Goal: Information Seeking & Learning: Learn about a topic

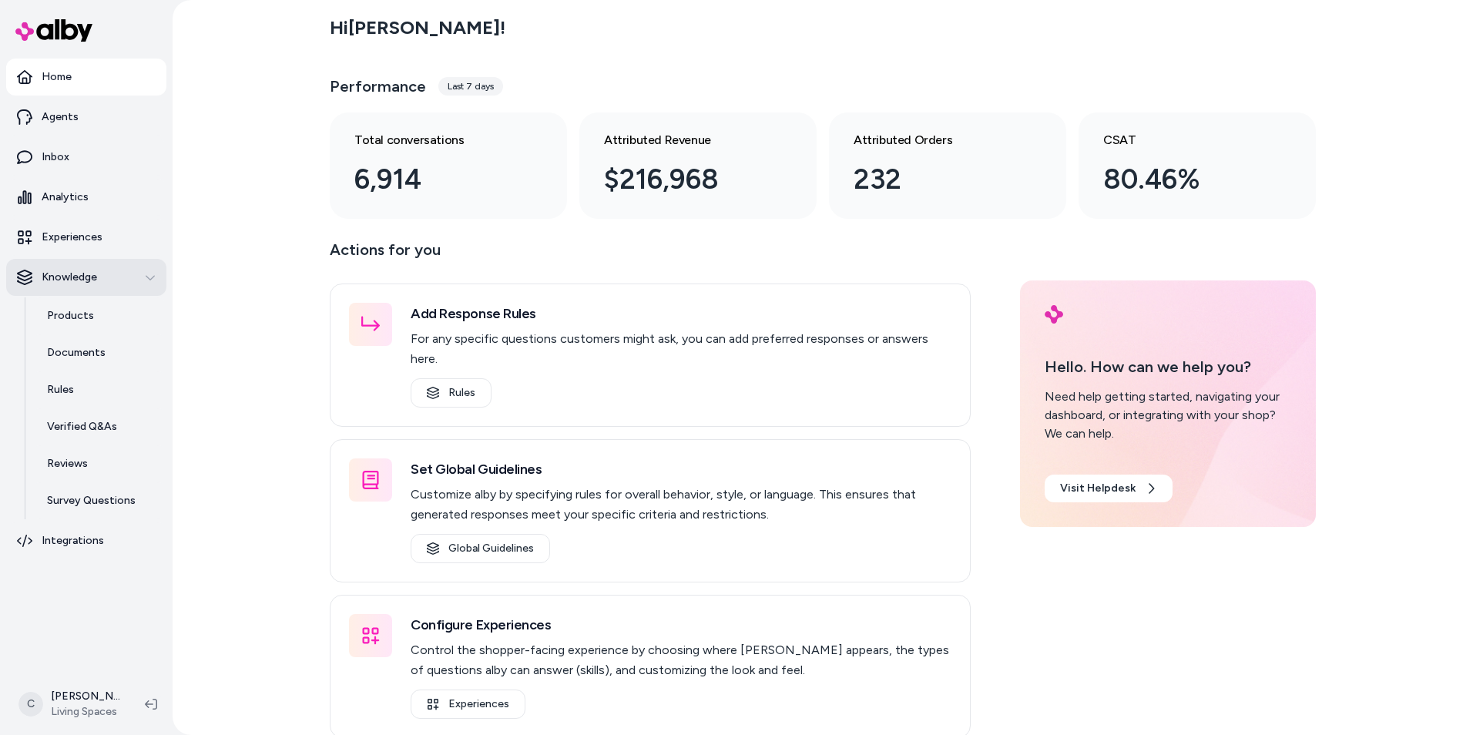
click at [67, 271] on p "Knowledge" at bounding box center [69, 277] width 55 height 15
click at [74, 297] on link "Products" at bounding box center [99, 315] width 135 height 37
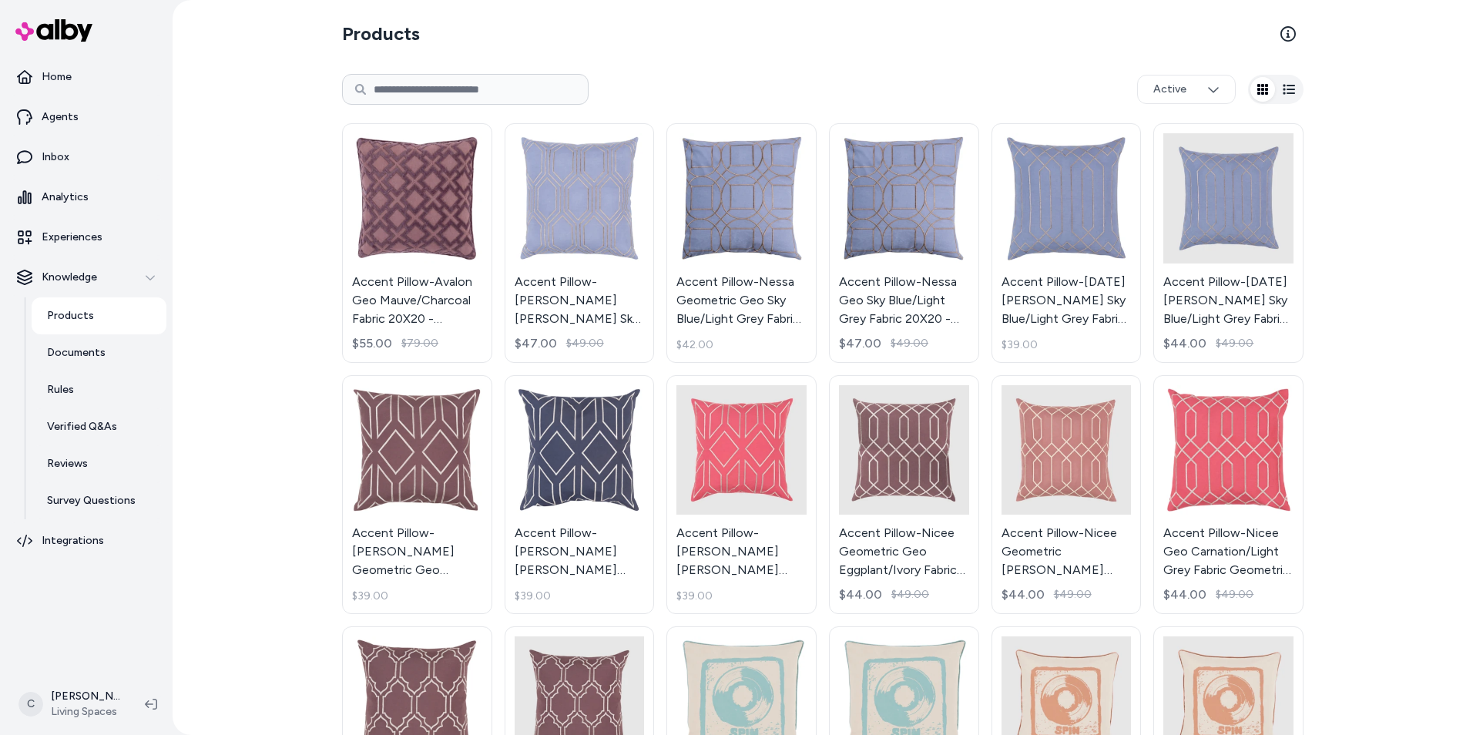
click at [428, 99] on input at bounding box center [465, 89] width 246 height 31
type input "****"
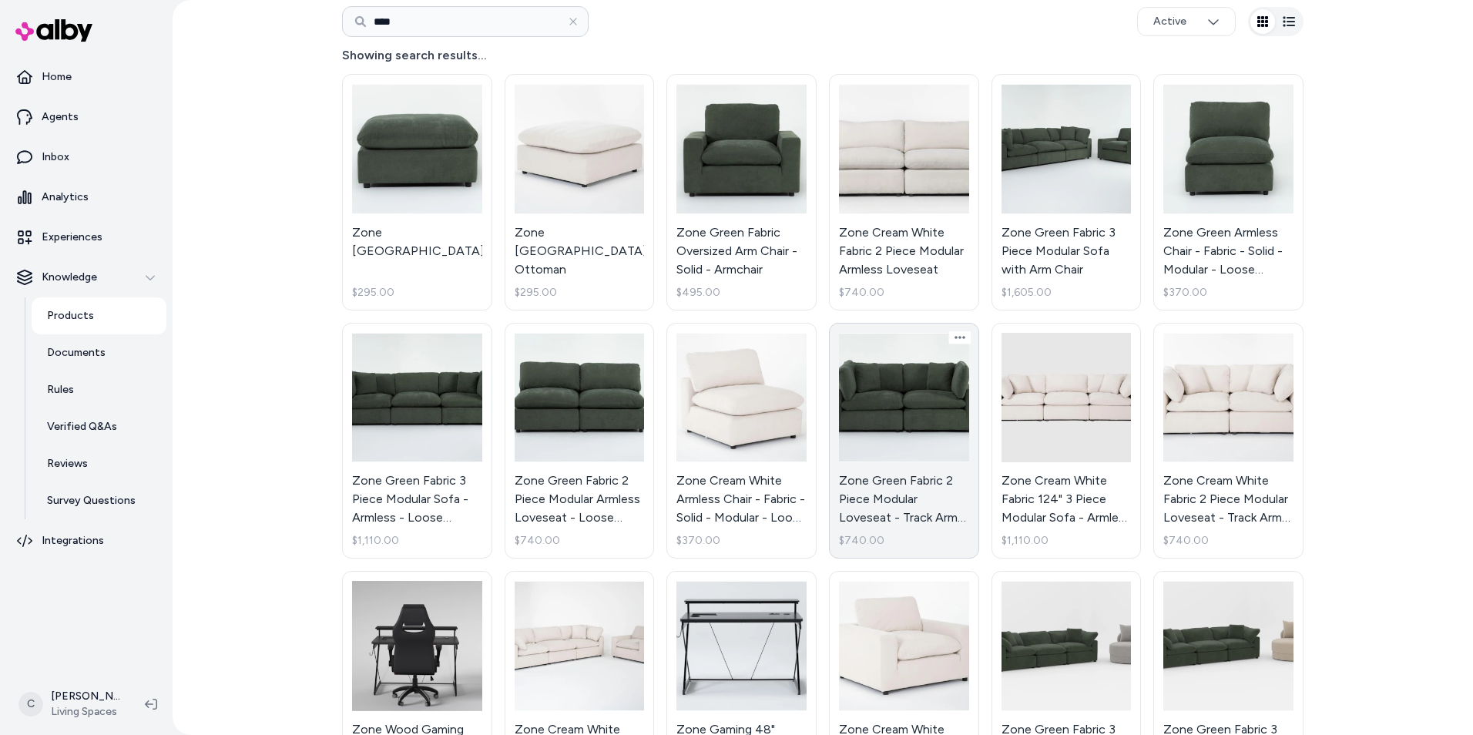
scroll to position [77, 0]
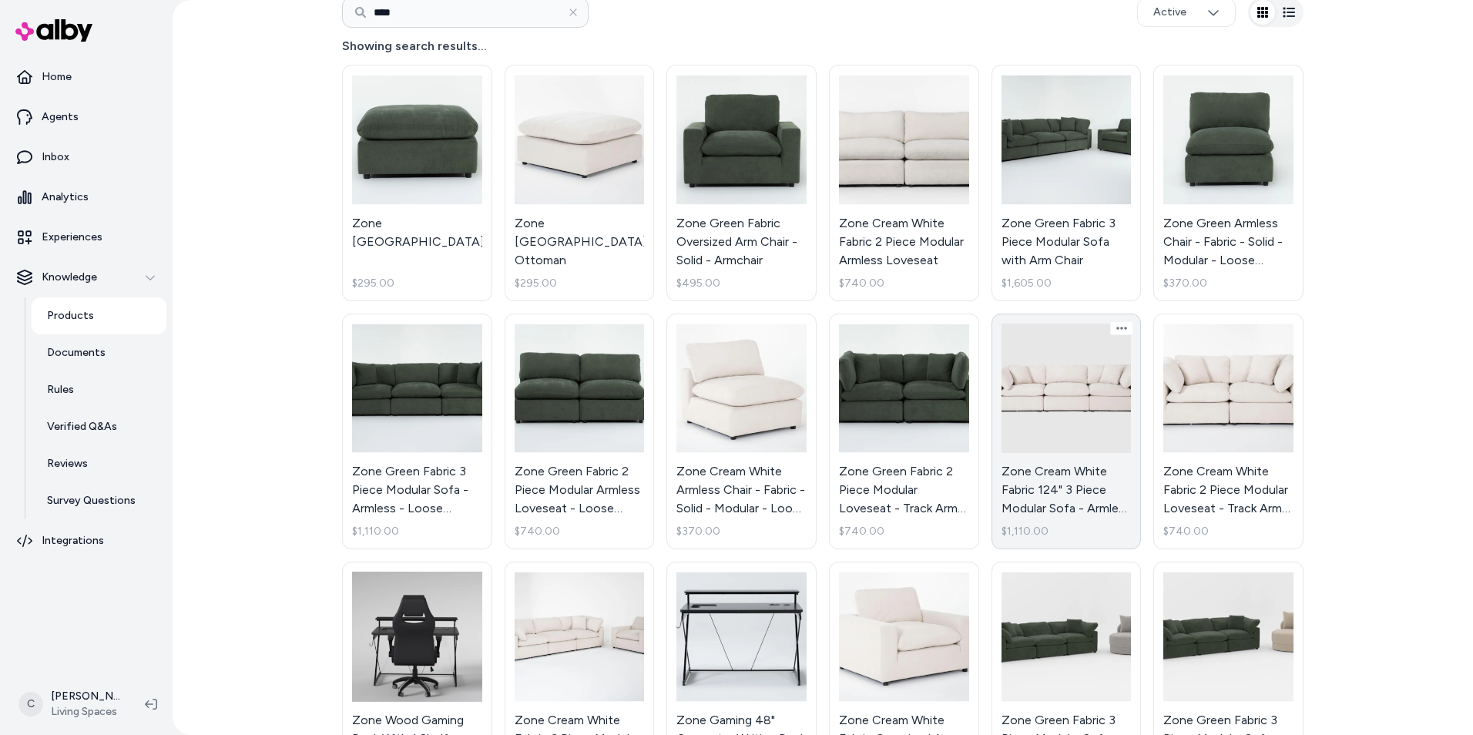
click at [1103, 415] on link "Zone Cream White Fabric 124" 3 Piece Modular Sofa - Armless - Loose Reversible …" at bounding box center [1066, 432] width 150 height 236
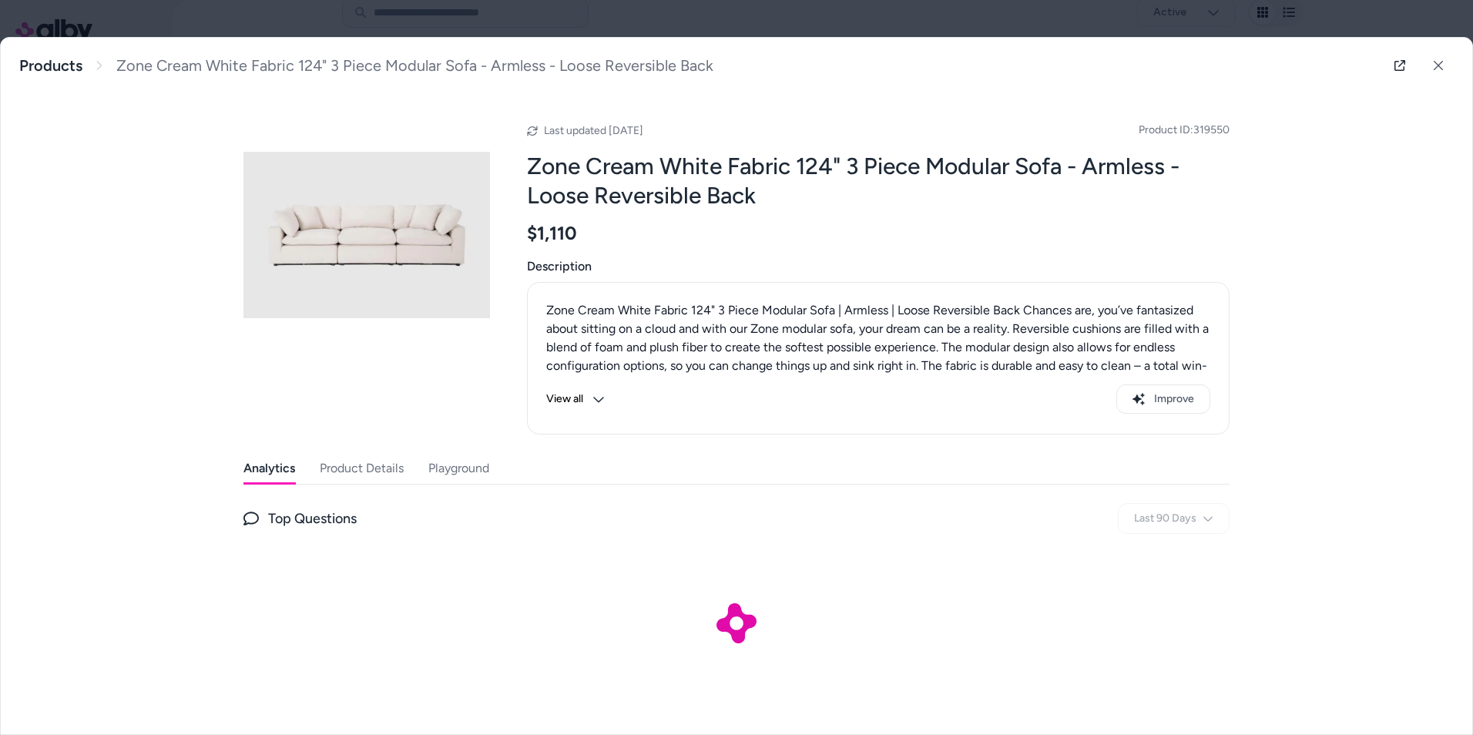
click at [585, 396] on button "View all" at bounding box center [575, 398] width 59 height 29
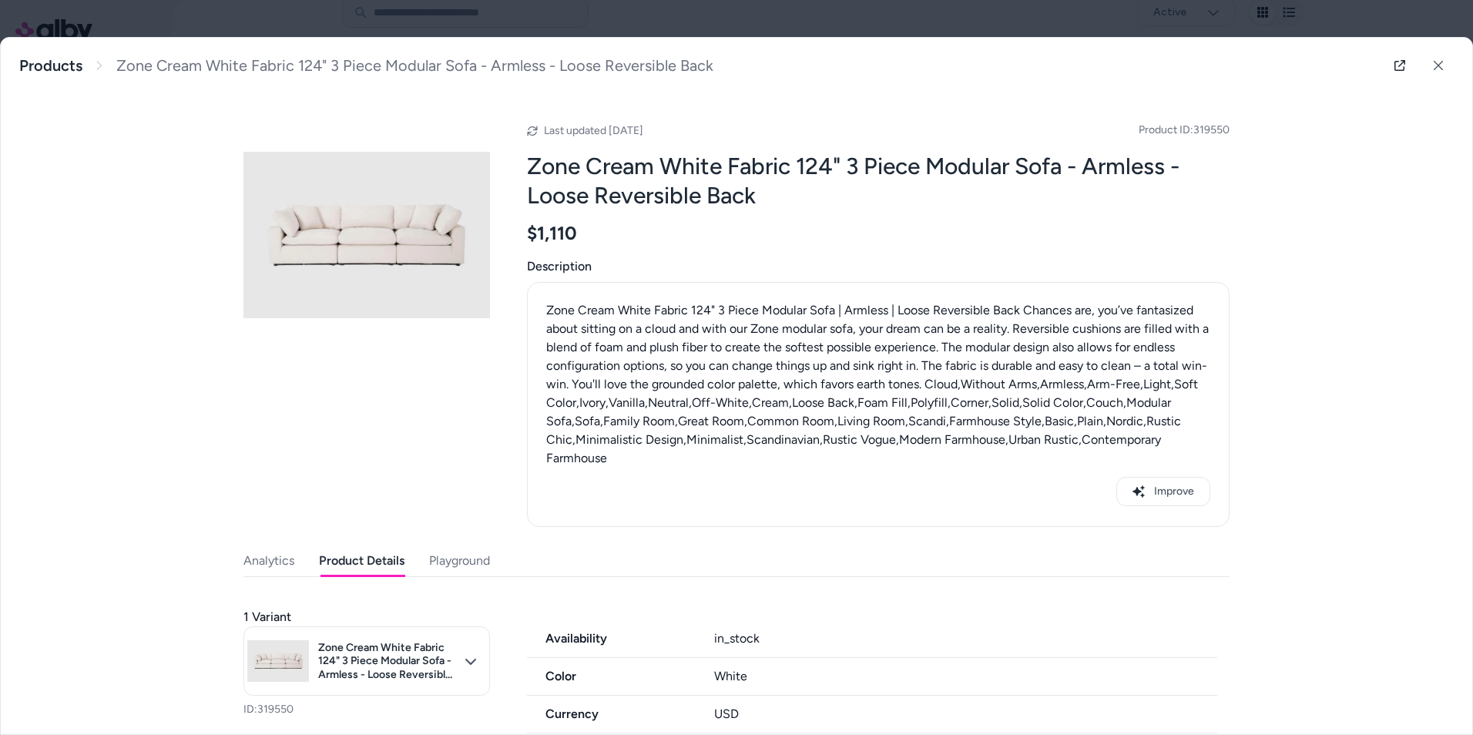
click at [337, 565] on button "Product Details" at bounding box center [362, 560] width 86 height 31
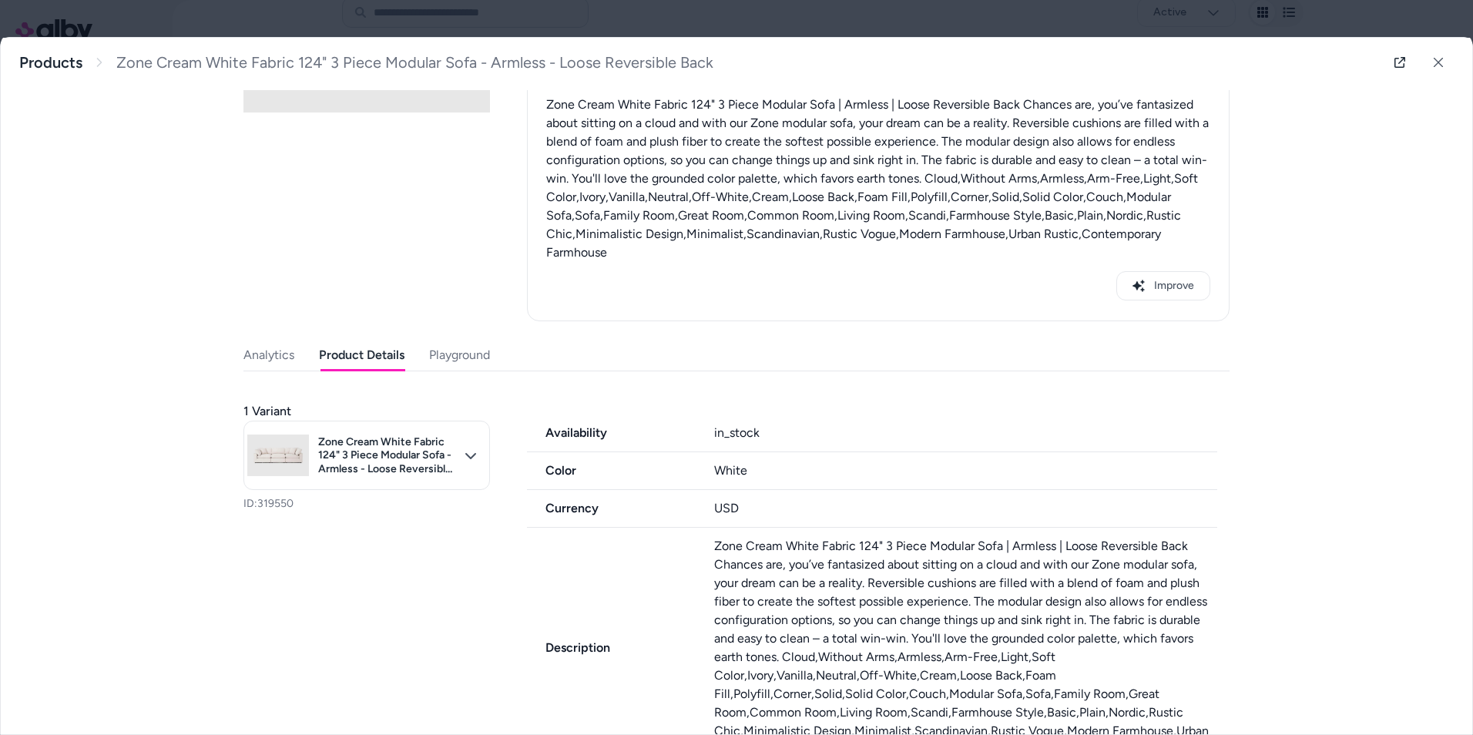
scroll to position [154, 0]
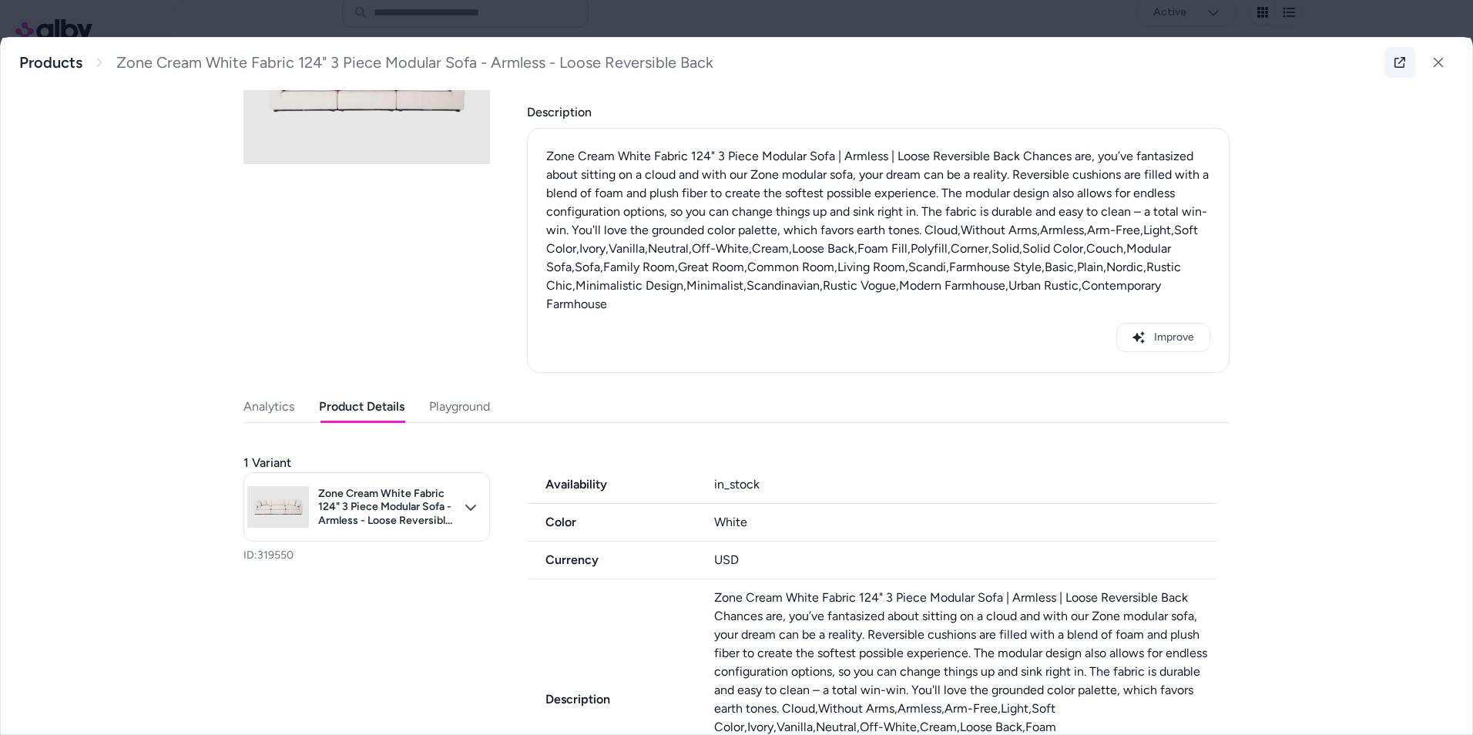
click at [1397, 66] on icon at bounding box center [1399, 62] width 12 height 12
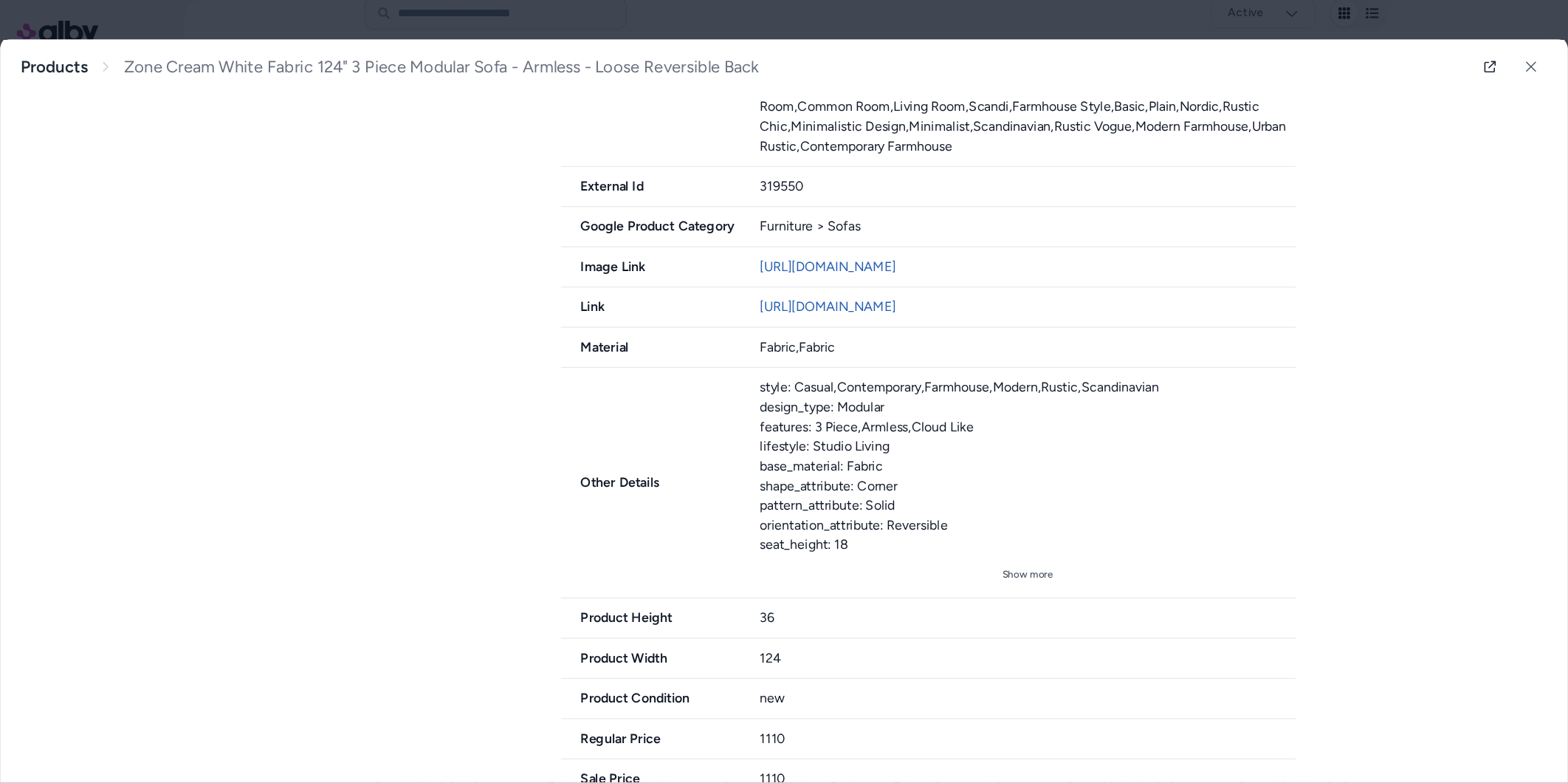
scroll to position [783, 0]
click at [381, 301] on div "1 Variant Zone Cream White Fabric 124" 3 Piece Modular Sofa - Armless - Loose R…" at bounding box center [705, 289] width 945 height 1004
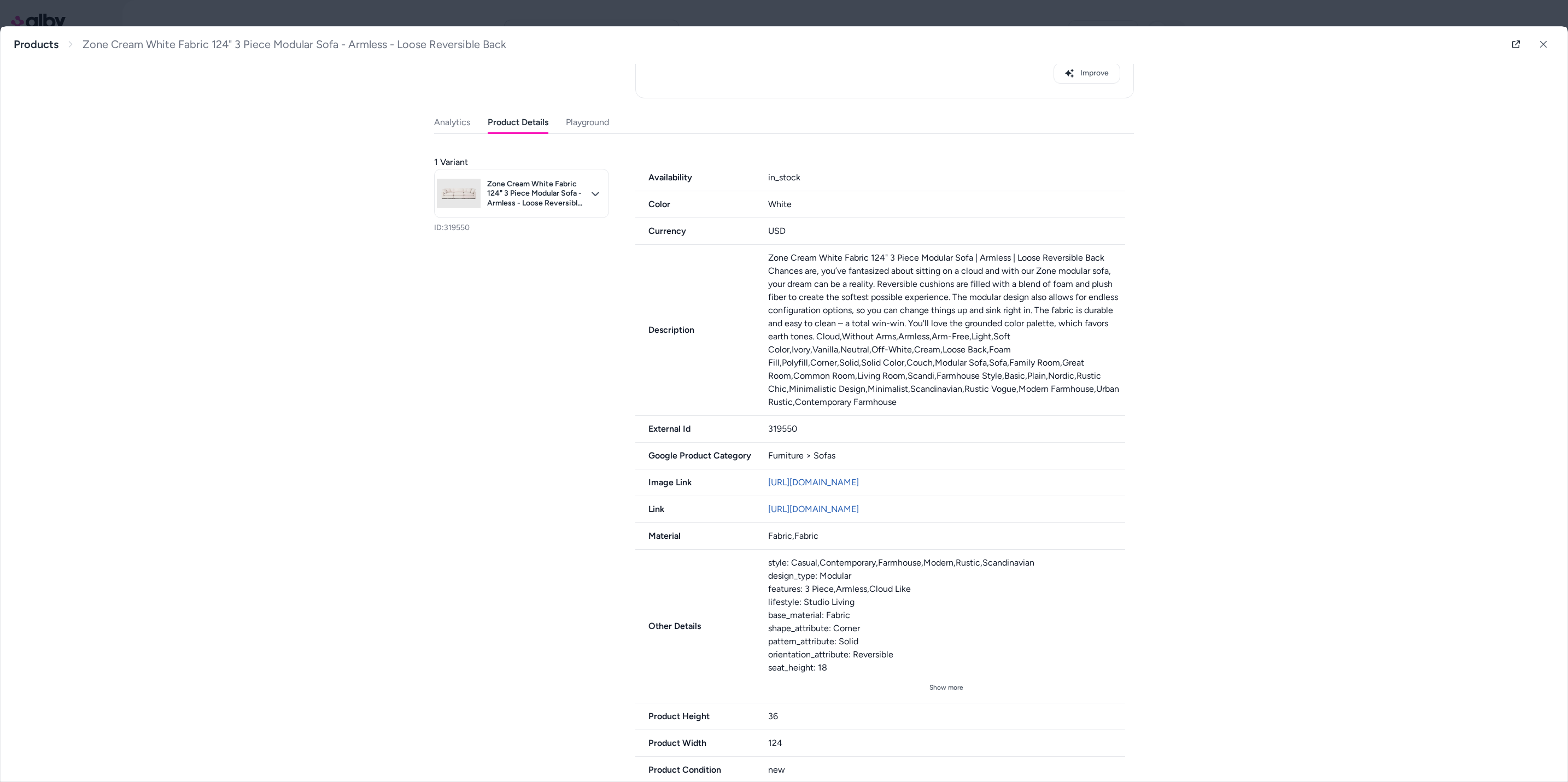
scroll to position [315, 0]
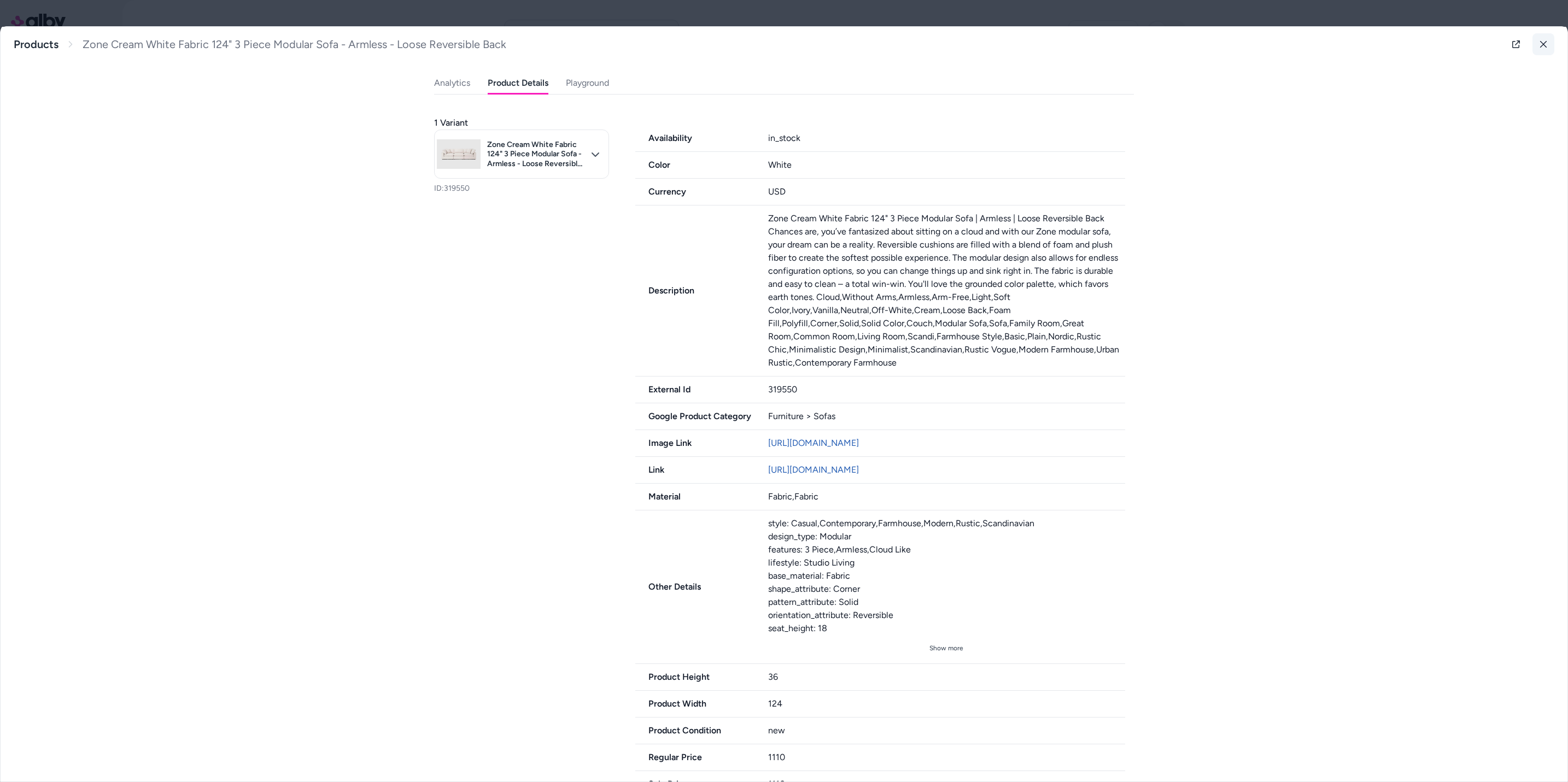
click at [1045, 49] on button at bounding box center [1543, 44] width 22 height 22
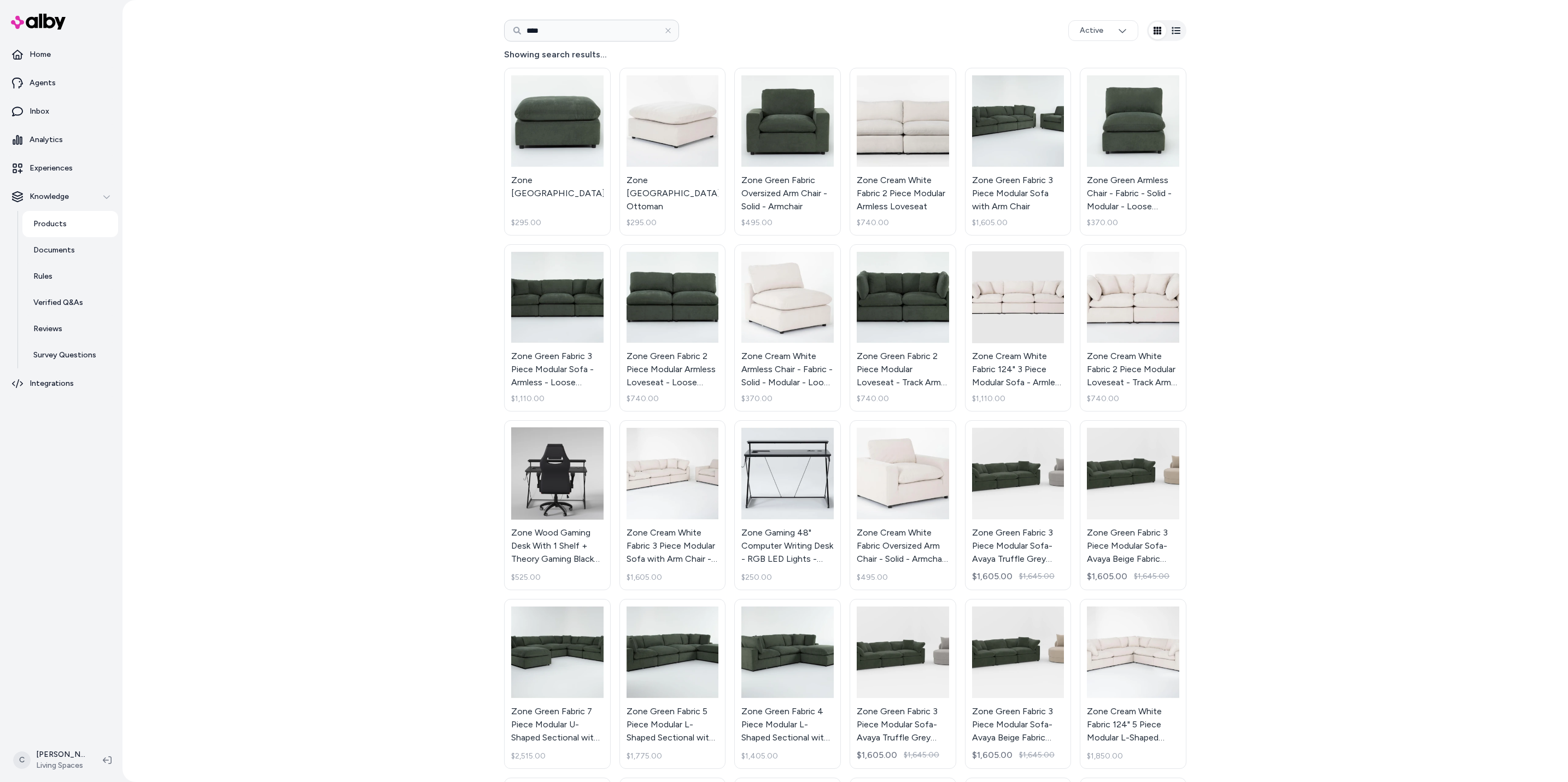
click at [570, 20] on input "****" at bounding box center [591, 31] width 175 height 22
click at [418, 27] on div "Products **** Active Showing search results... Zone Green Ottoman - Square $295…" at bounding box center [845, 391] width 1446 height 782
type input "*********"
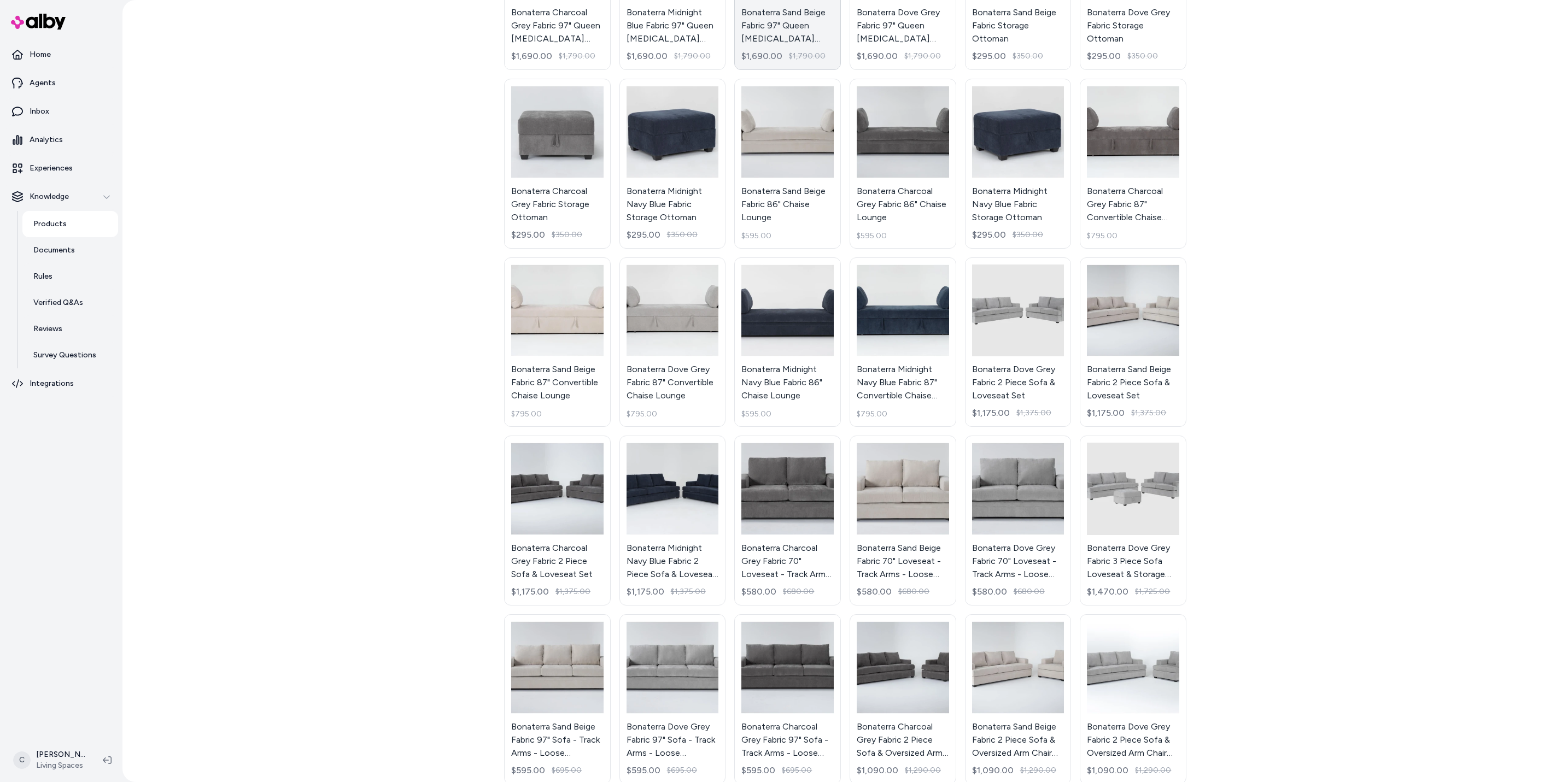
scroll to position [574, 0]
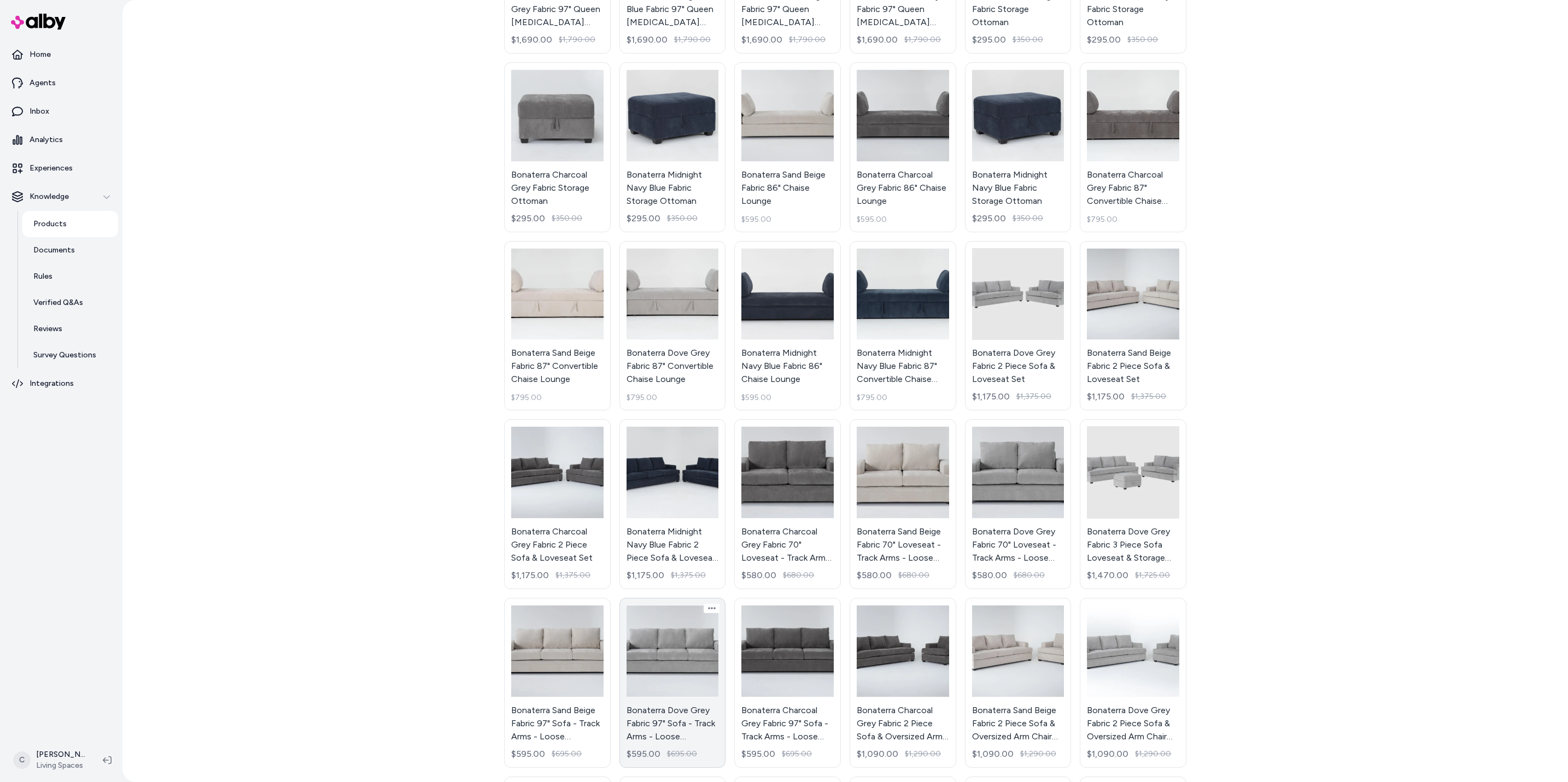
click at [679, 521] on link "Bonaterra Dove Grey Fabric 97" Sofa - Track Arms - Loose Reversible Back $595.0…" at bounding box center [673, 683] width 106 height 170
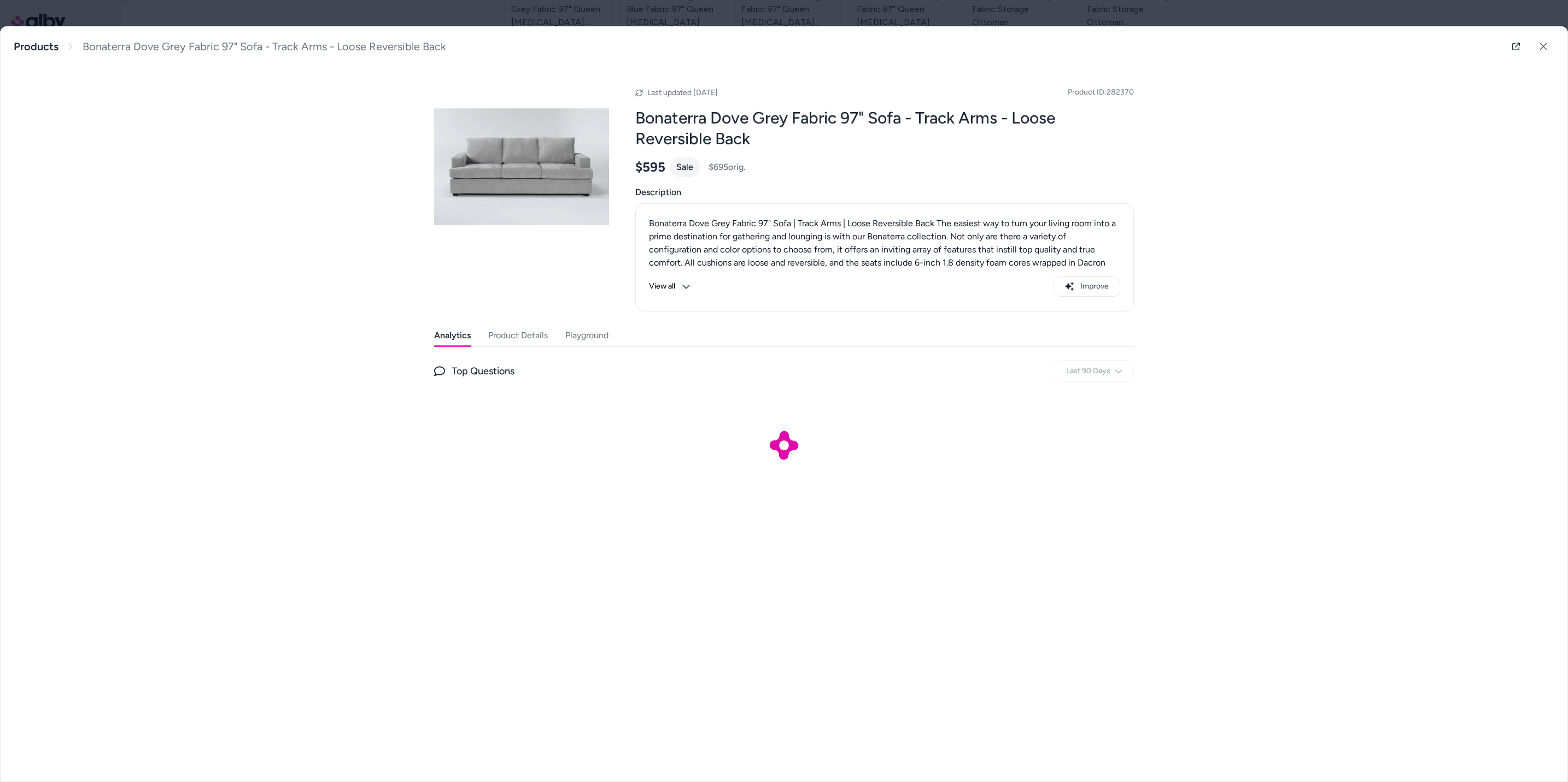
click at [677, 285] on button "View all" at bounding box center [669, 286] width 42 height 21
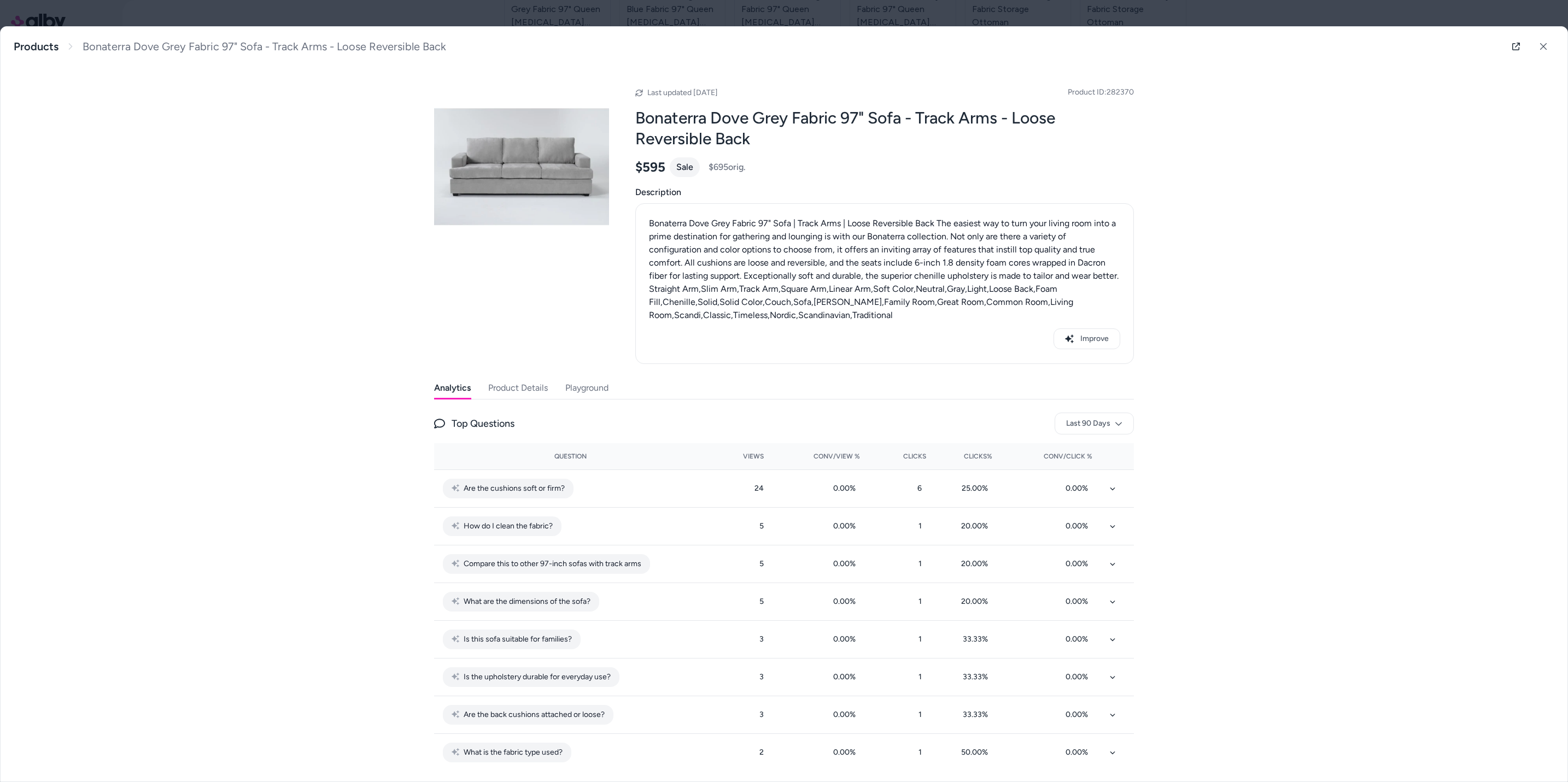
scroll to position [10, 0]
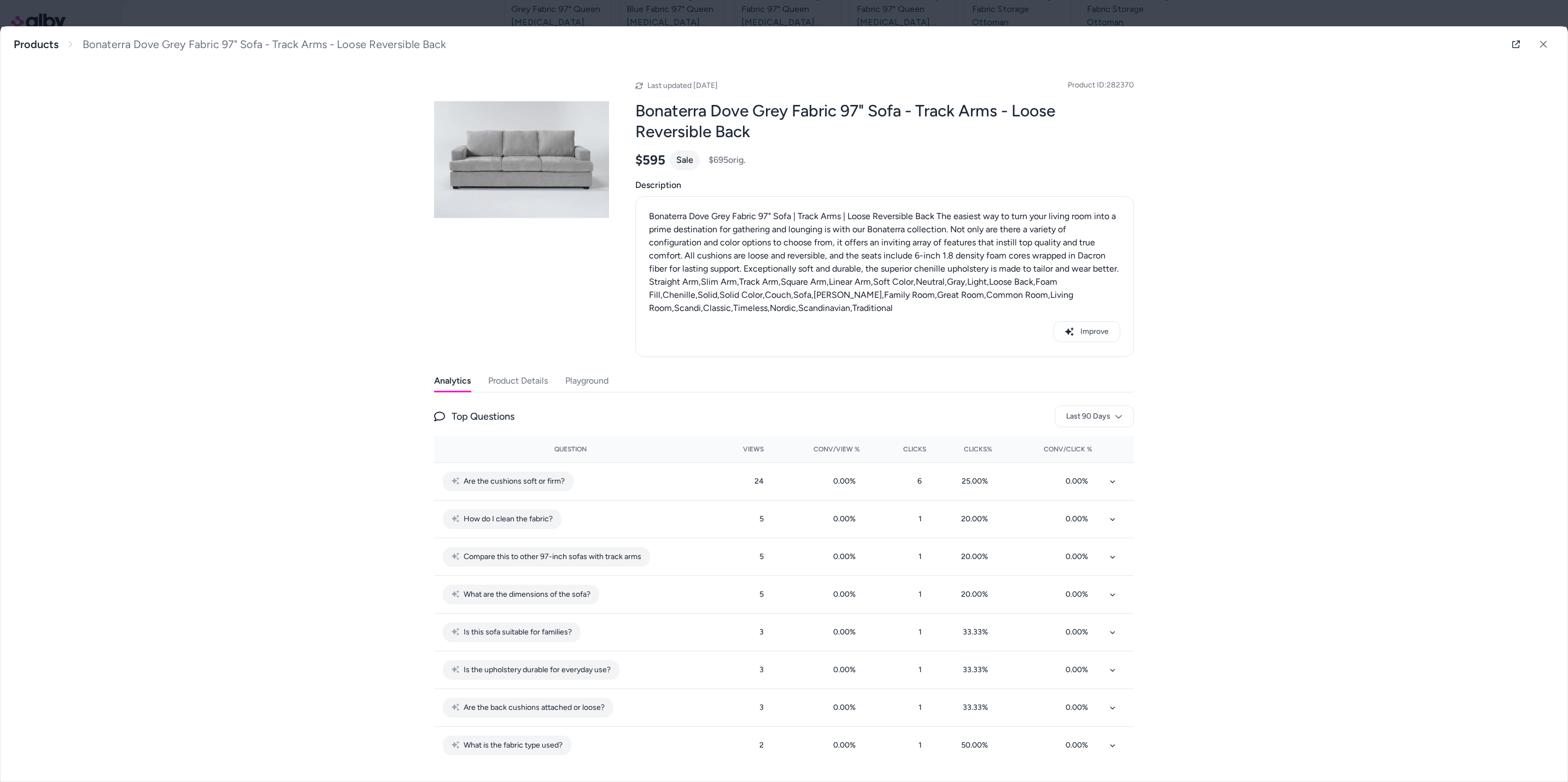
click at [525, 382] on button "Product Details" at bounding box center [518, 380] width 60 height 22
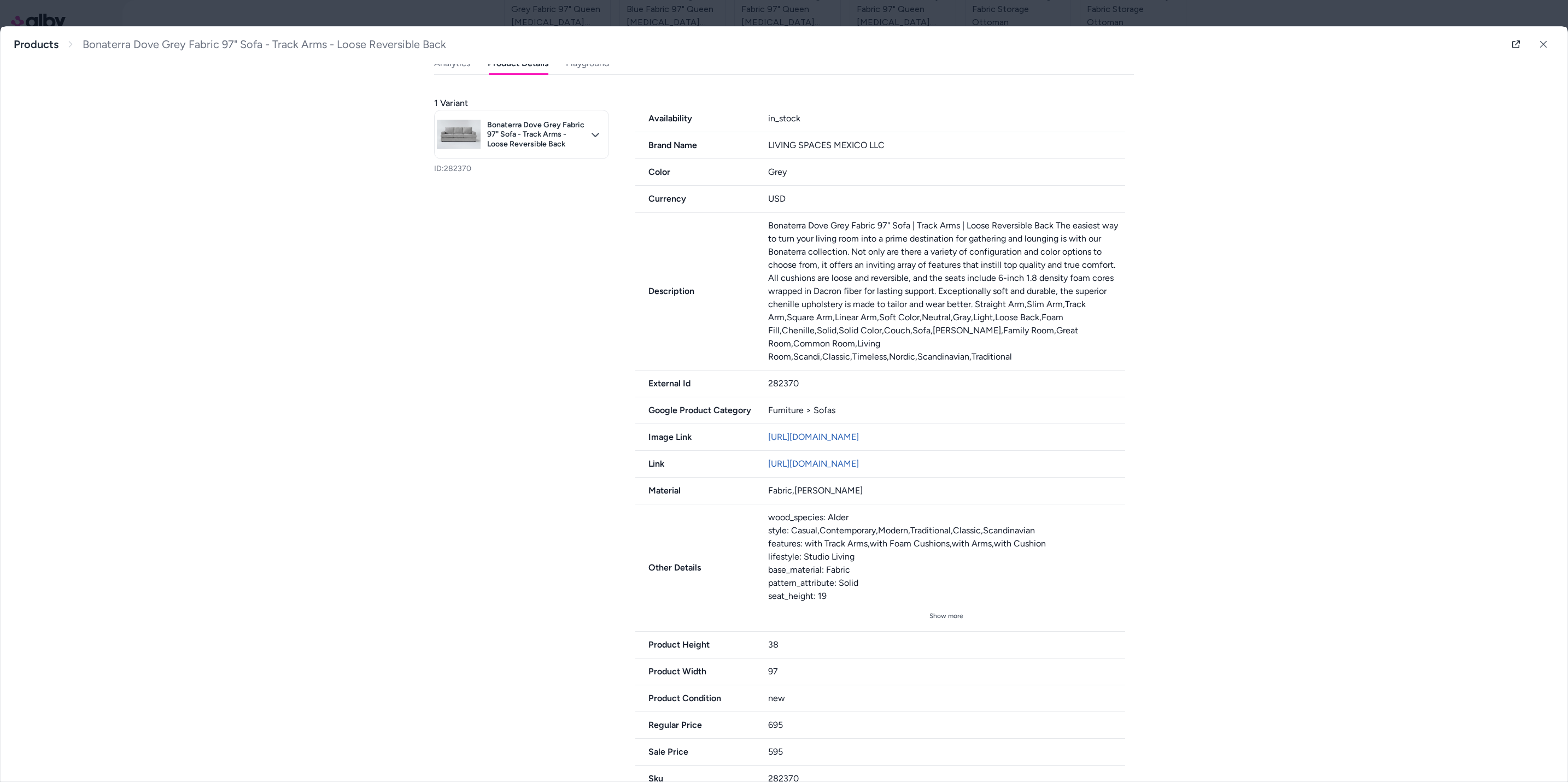
scroll to position [328, 0]
click at [844, 466] on link "[URL][DOMAIN_NAME]" at bounding box center [813, 461] width 91 height 11
